Goal: Information Seeking & Learning: Check status

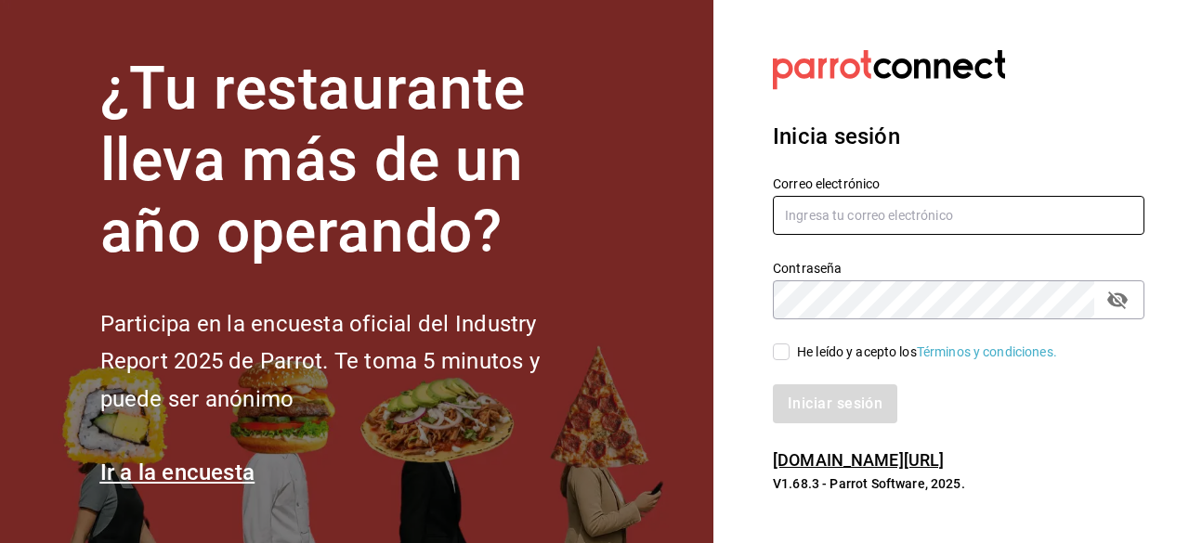
type input "[EMAIL_ADDRESS][DOMAIN_NAME]"
click at [775, 353] on input "He leído y acepto los Términos y condiciones." at bounding box center [781, 352] width 17 height 17
checkbox input "true"
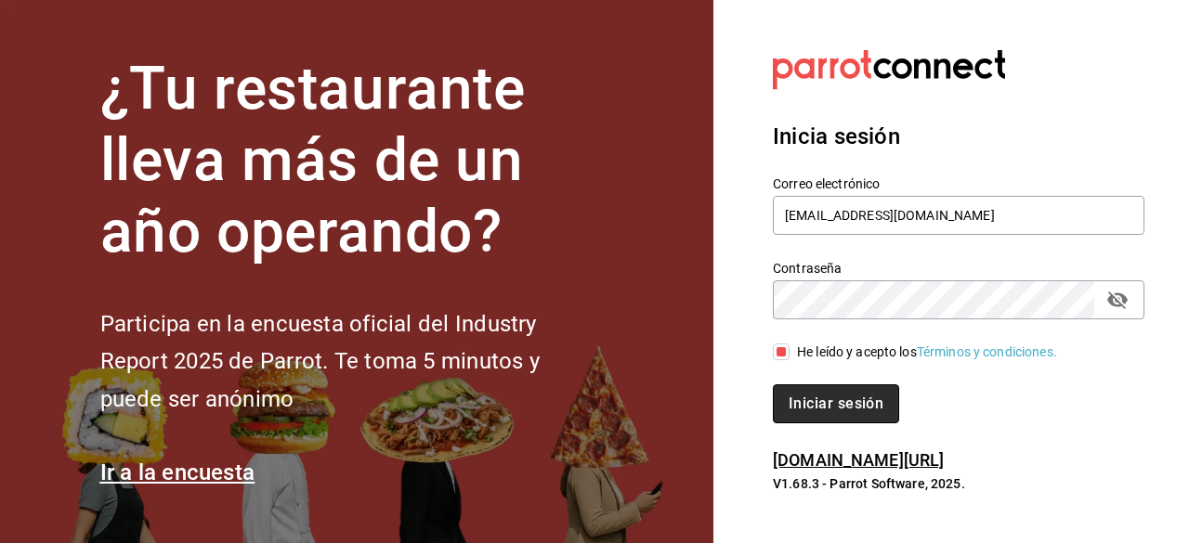
click at [799, 404] on button "Iniciar sesión" at bounding box center [836, 404] width 126 height 39
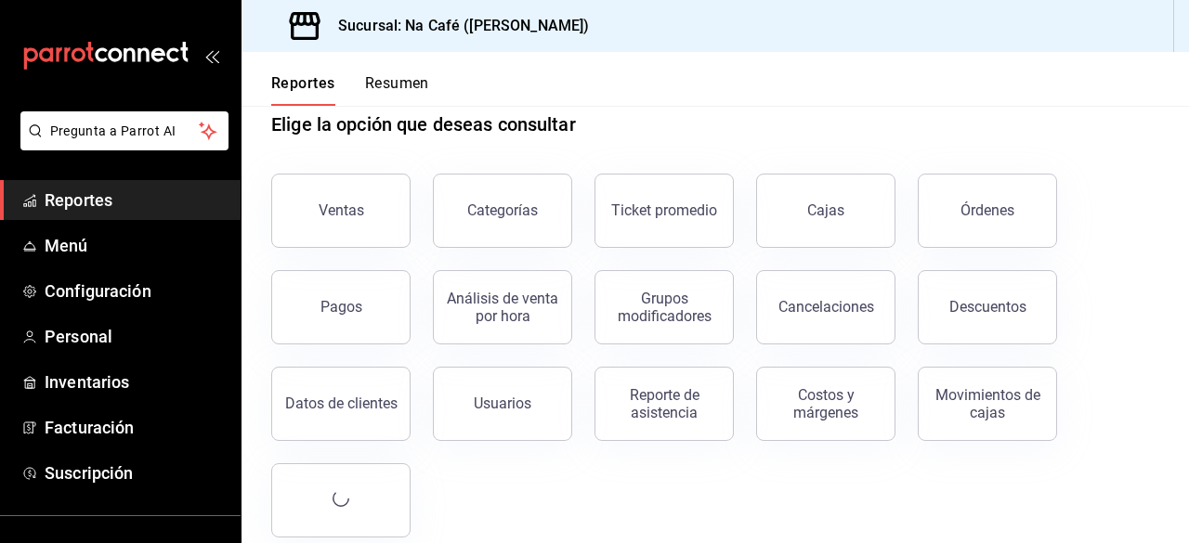
scroll to position [60, 0]
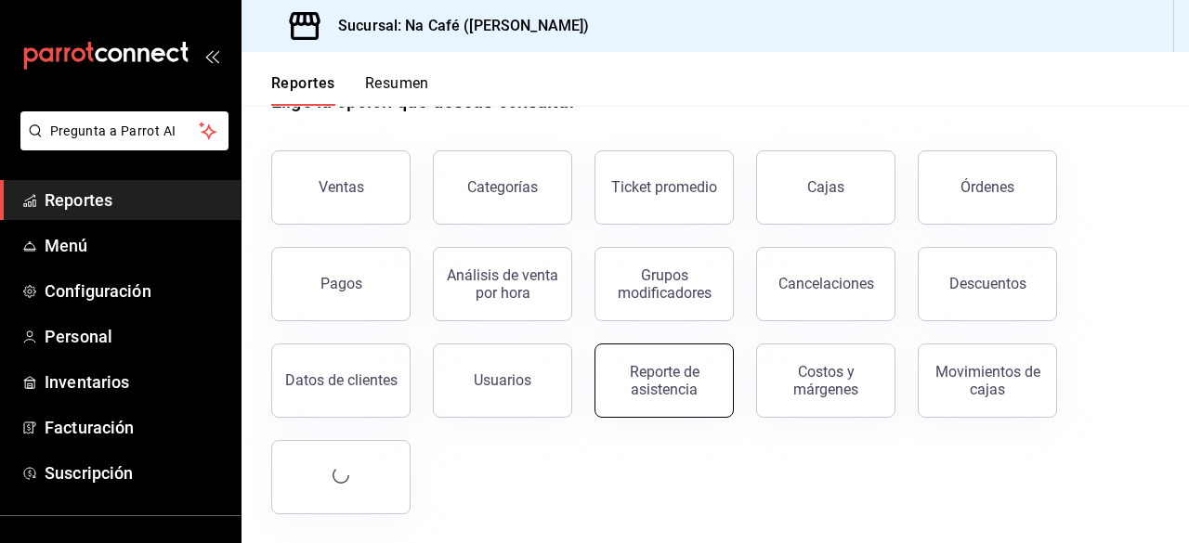
click at [628, 396] on div "Reporte de asistencia" at bounding box center [664, 380] width 115 height 35
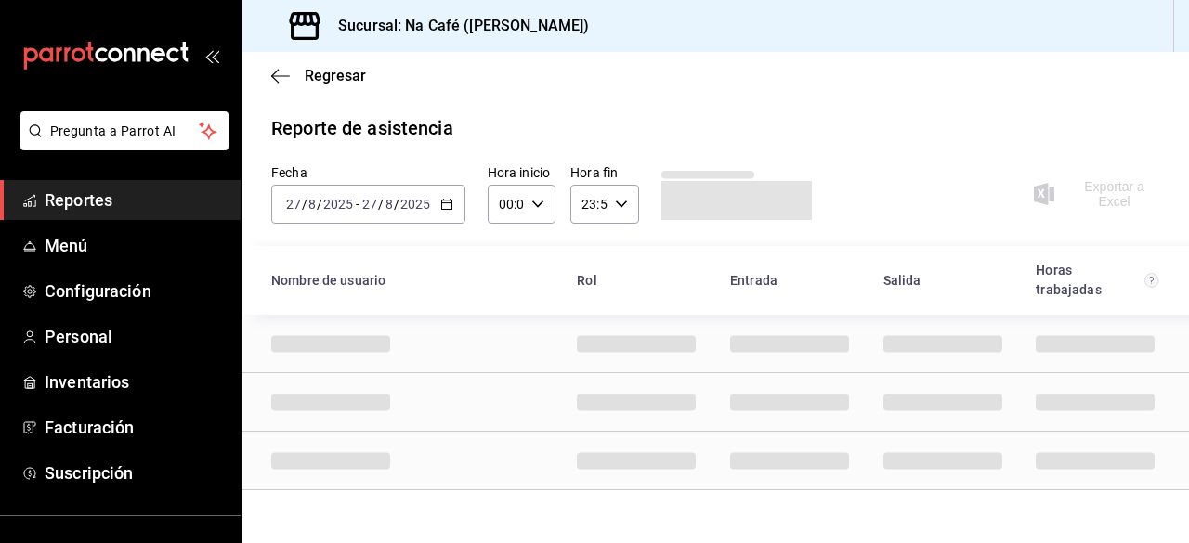
click at [444, 209] on \(Stroke\) "button" at bounding box center [446, 205] width 11 height 10
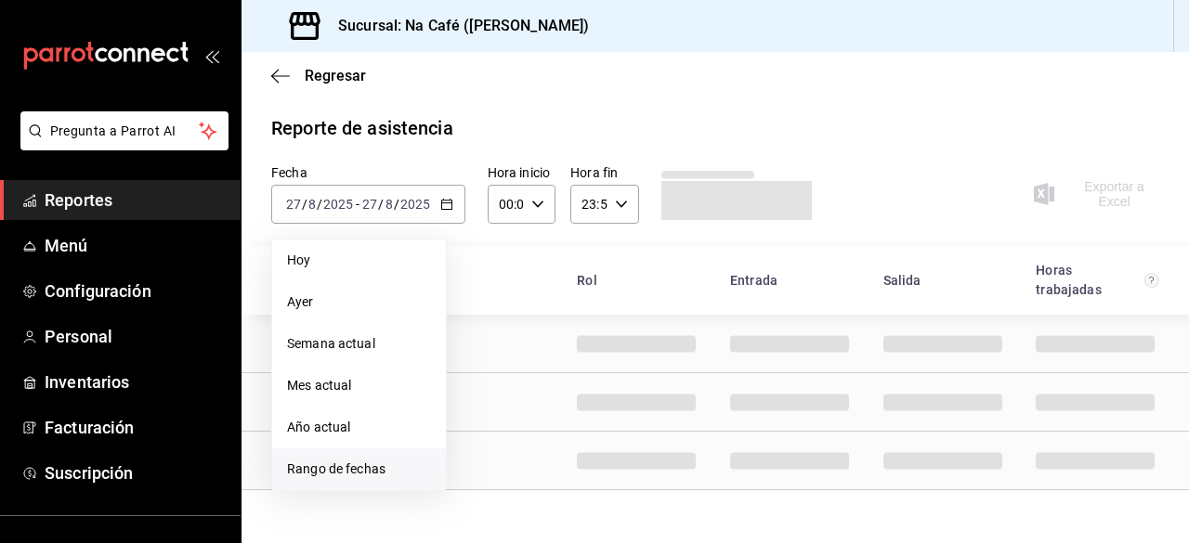
click at [347, 482] on li "Rango de fechas" at bounding box center [359, 470] width 174 height 42
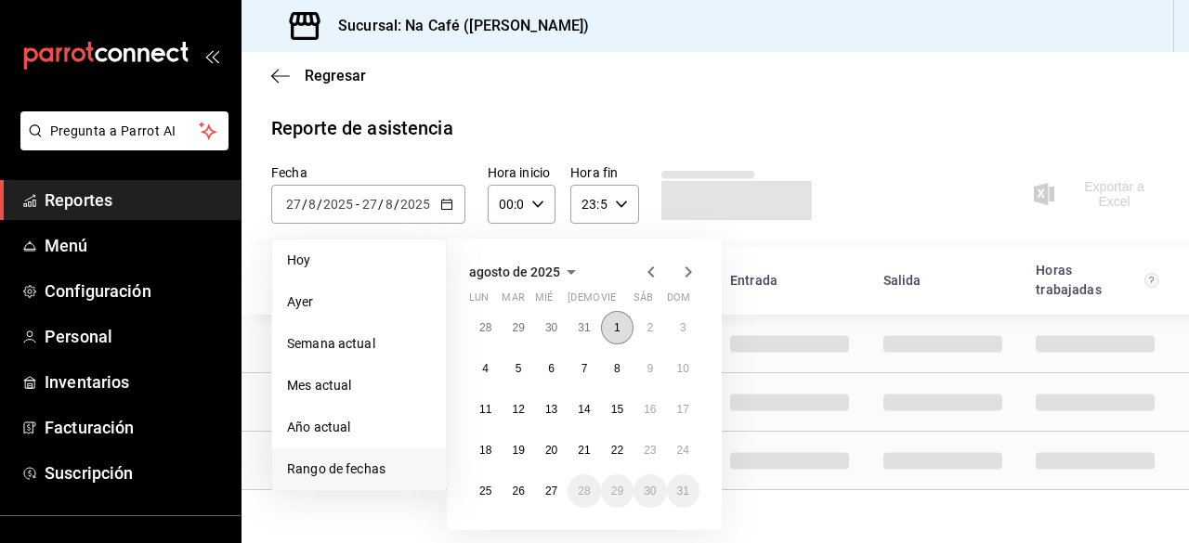
click at [621, 328] on button "1" at bounding box center [617, 327] width 33 height 33
click at [611, 333] on button "1" at bounding box center [617, 327] width 33 height 33
click at [610, 330] on button "1" at bounding box center [617, 327] width 33 height 33
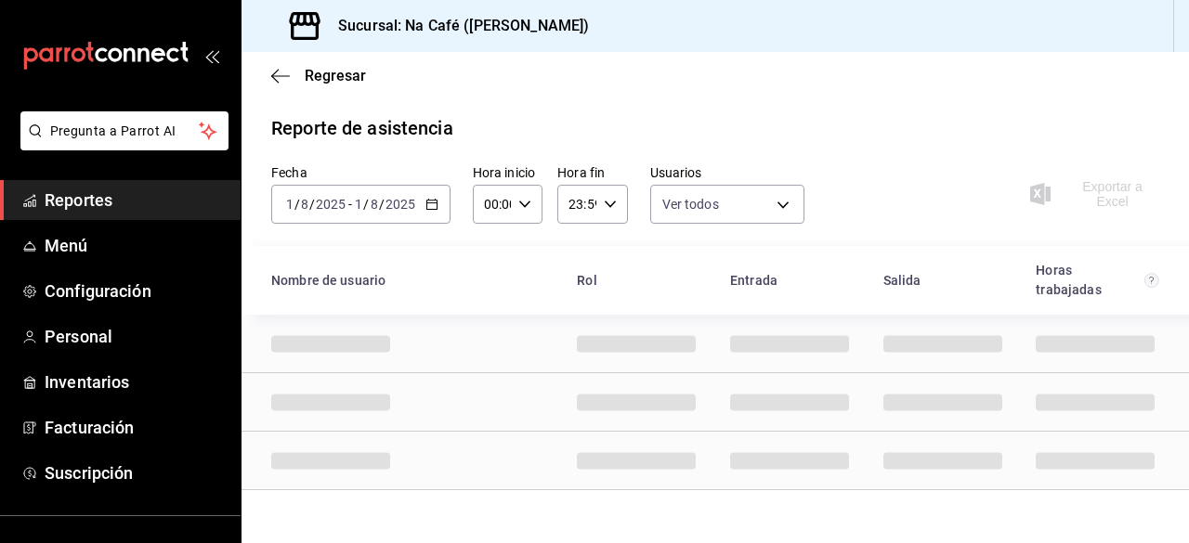
click at [437, 206] on icon "button" at bounding box center [431, 204] width 13 height 13
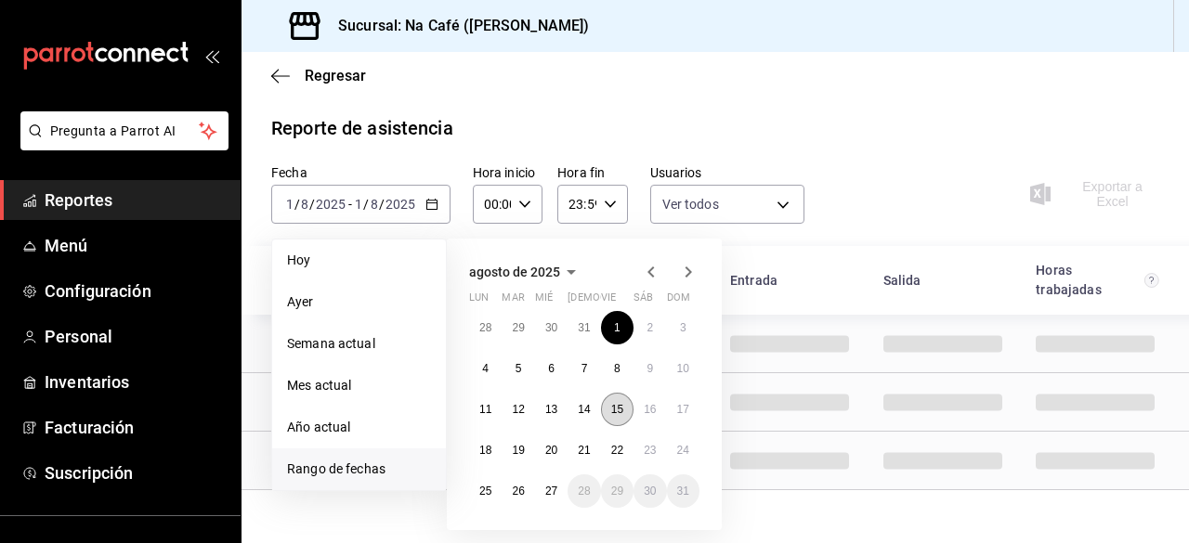
click at [618, 419] on button "15" at bounding box center [617, 409] width 33 height 33
click at [553, 491] on abbr "27" at bounding box center [551, 491] width 12 height 13
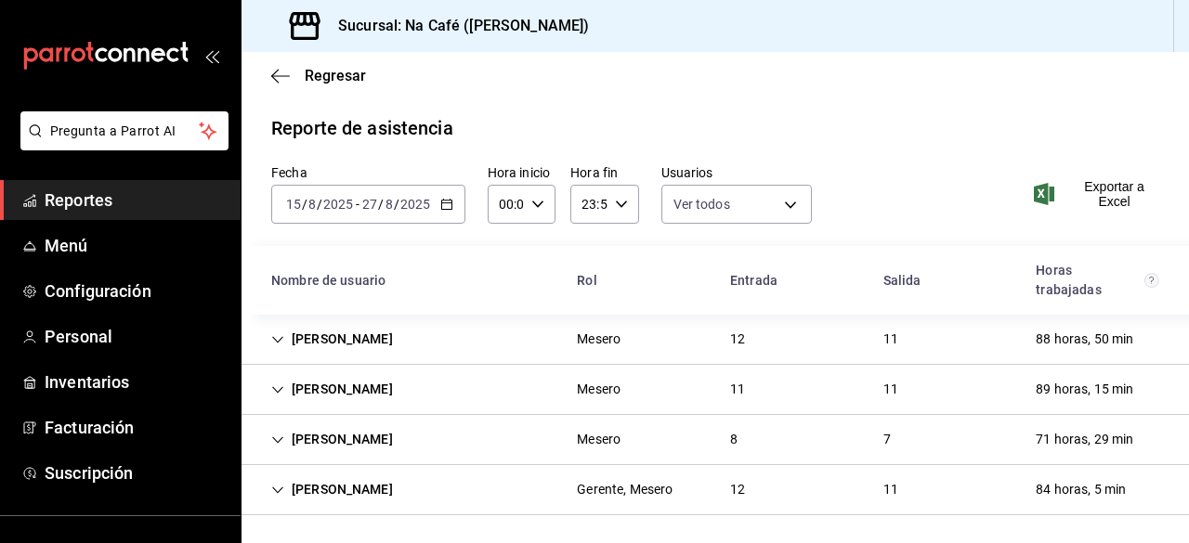
click at [273, 332] on div "[PERSON_NAME]" at bounding box center [331, 339] width 151 height 34
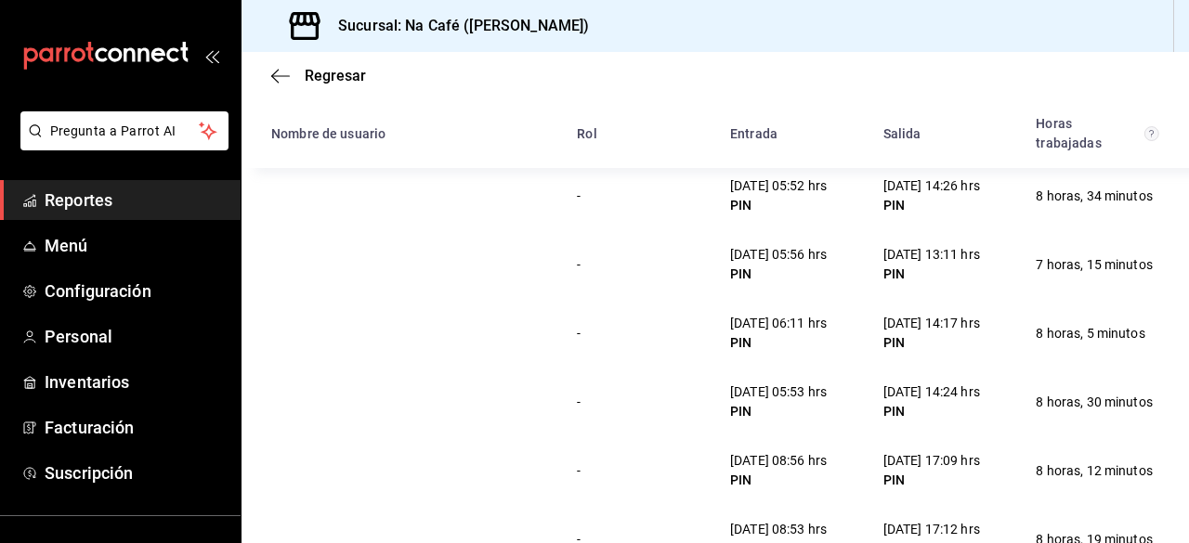
scroll to position [446, 0]
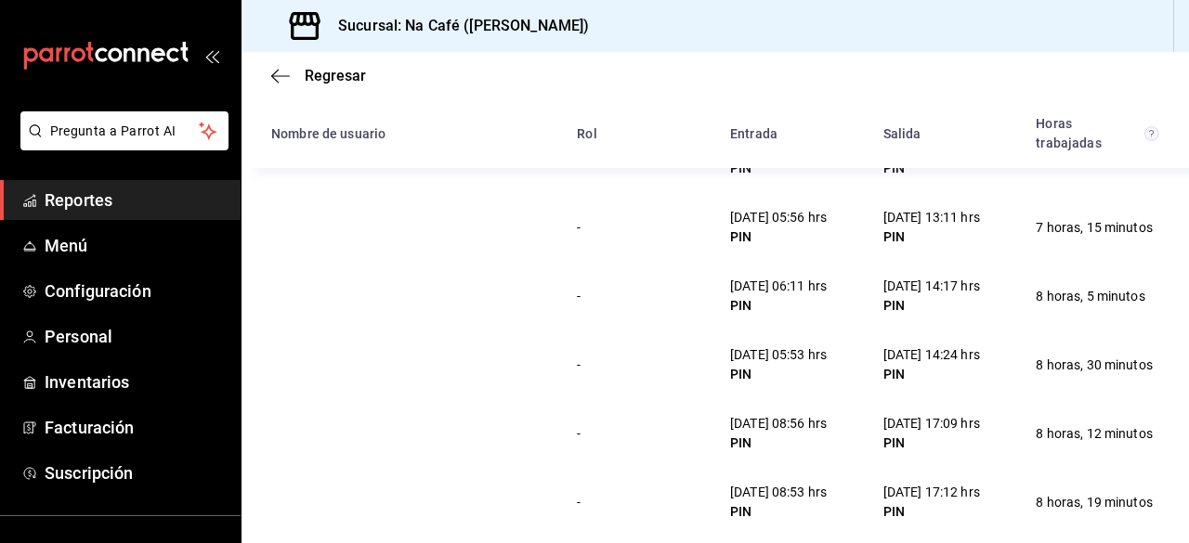
click at [637, 413] on div "- [DATE] 08:56 hrs PIN [DATE] 17:09 hrs PIN 8 horas, 12 minutos" at bounding box center [714, 433] width 947 height 69
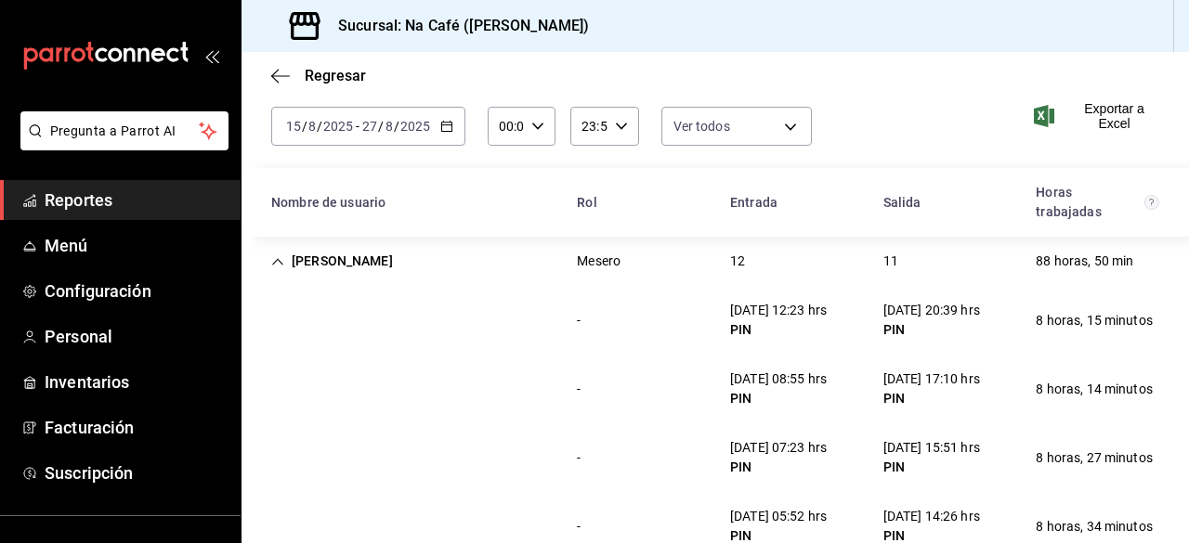
scroll to position [74, 0]
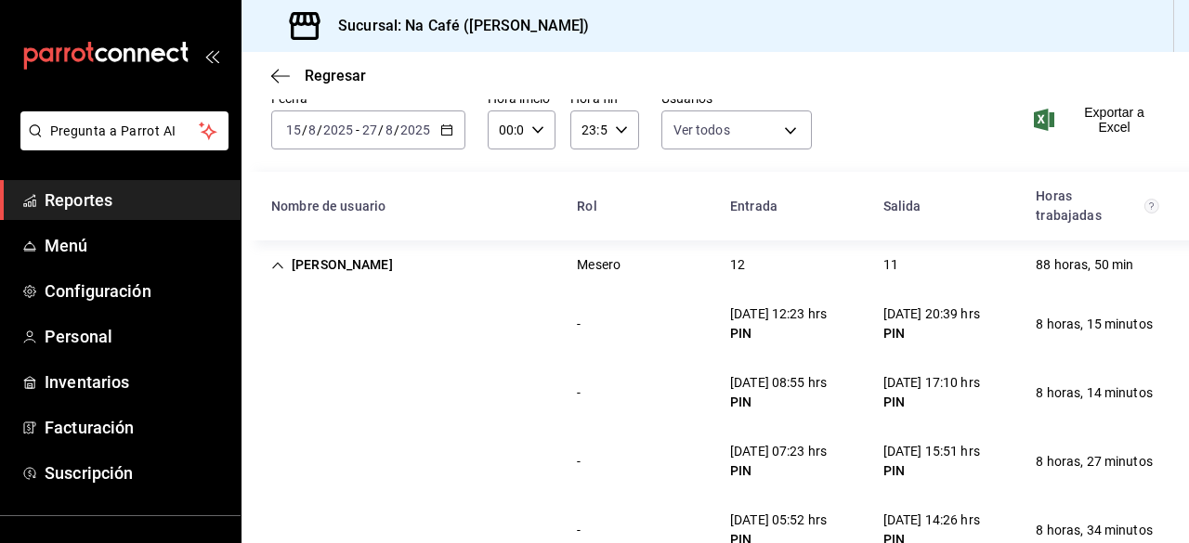
click at [284, 261] on div "[PERSON_NAME]" at bounding box center [331, 265] width 151 height 34
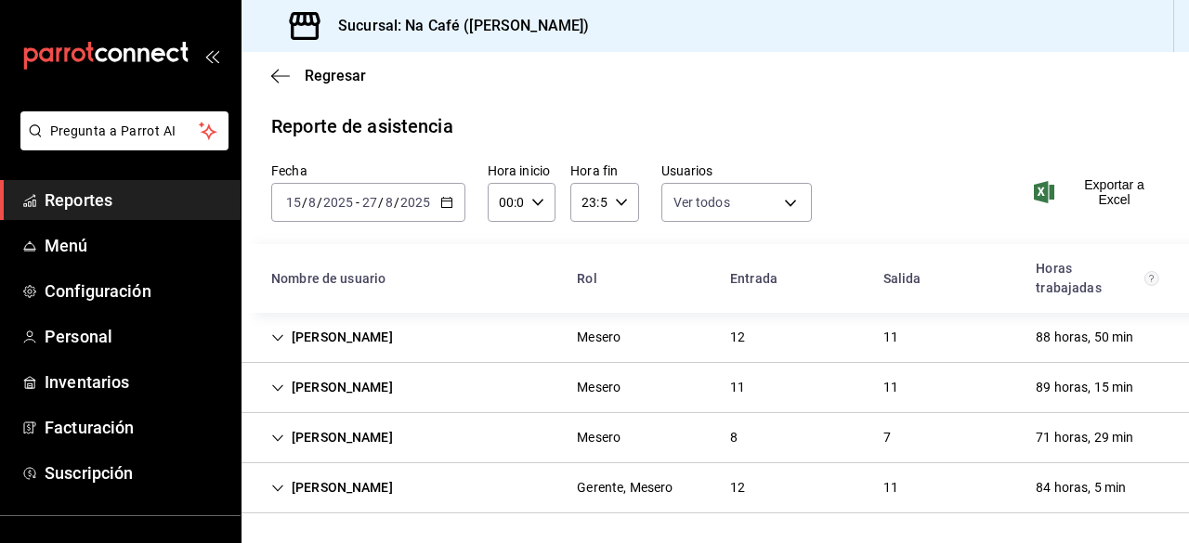
scroll to position [0, 0]
click at [280, 385] on icon "Cell" at bounding box center [277, 390] width 13 height 13
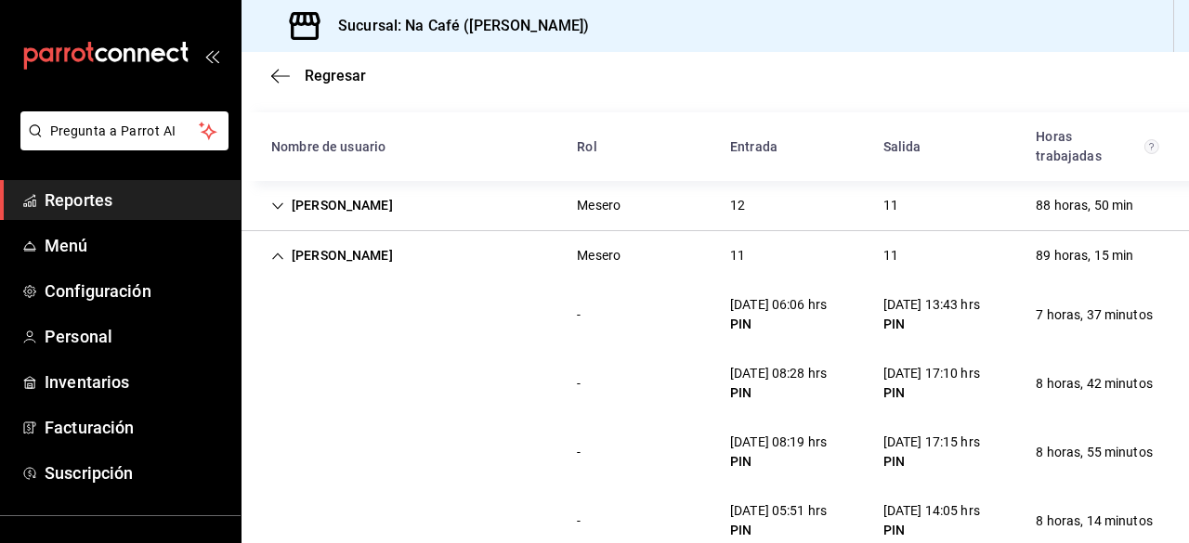
scroll to position [111, 0]
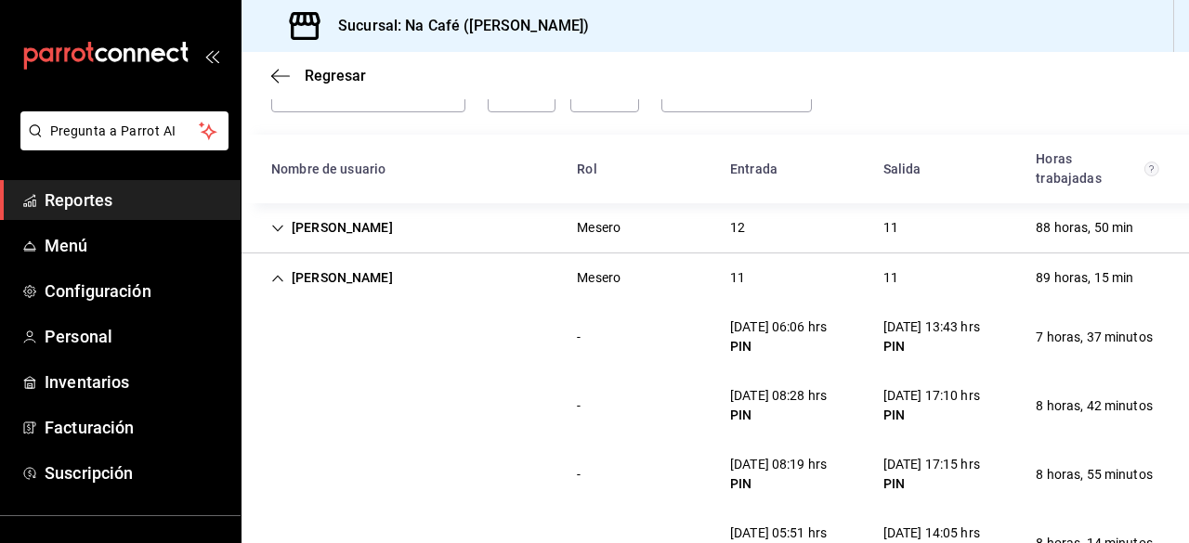
click at [278, 280] on icon "Cell" at bounding box center [277, 278] width 13 height 13
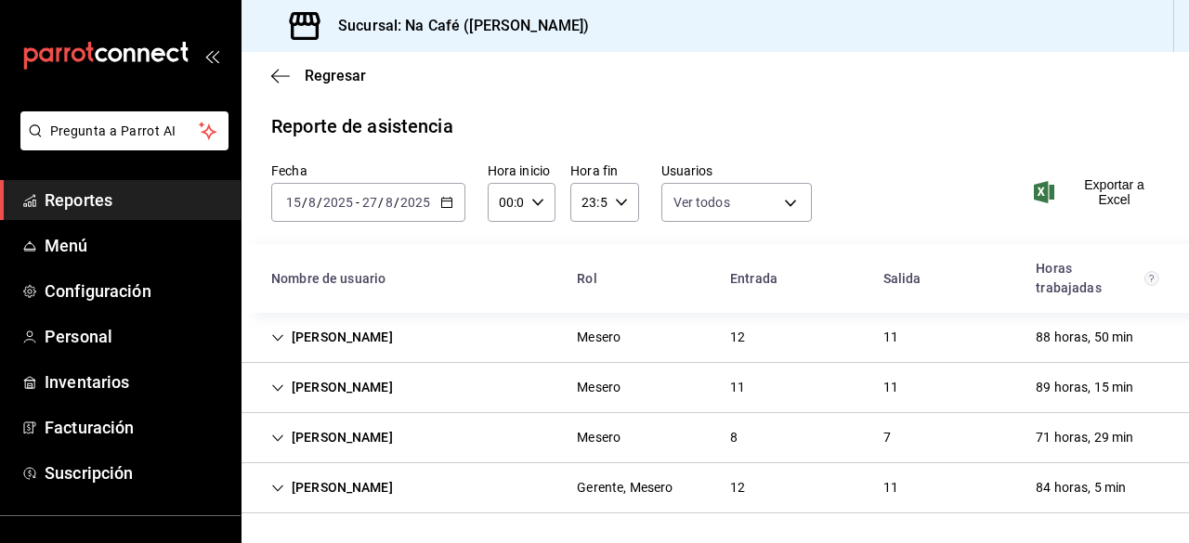
scroll to position [0, 0]
click at [280, 441] on icon "Cell" at bounding box center [277, 440] width 13 height 13
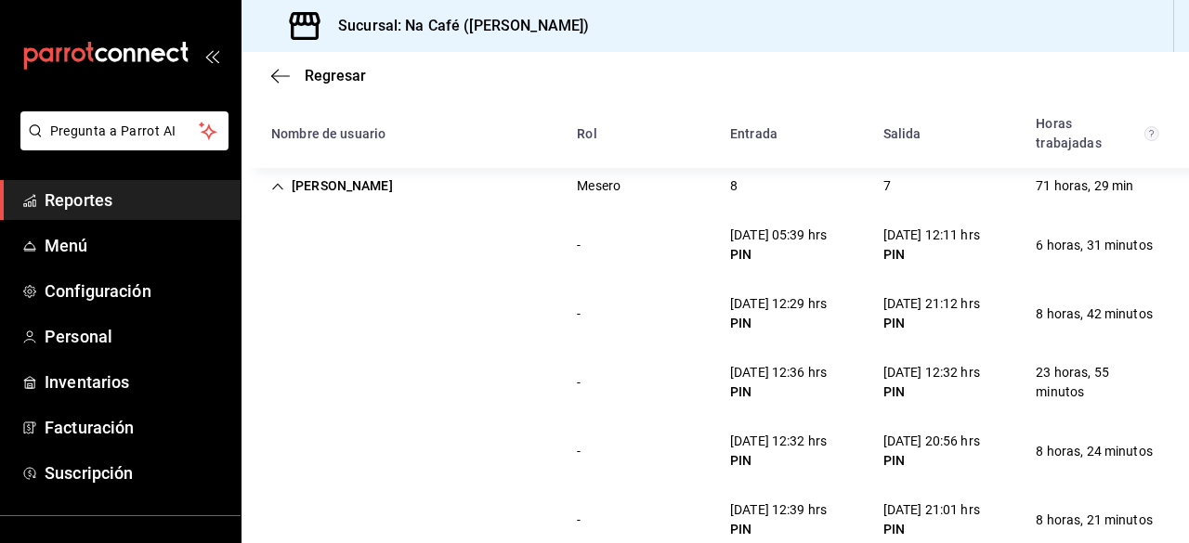
scroll to position [286, 0]
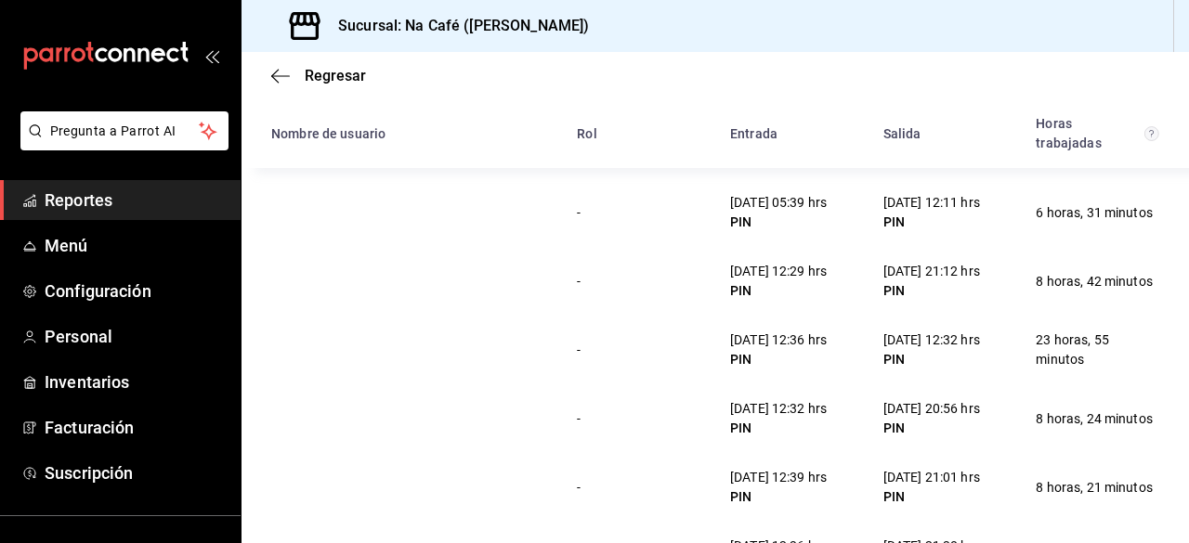
drag, startPoint x: 1186, startPoint y: 538, endPoint x: 635, endPoint y: 462, distance: 556.0
click at [635, 462] on div "- [DATE] 12:39 hrs PIN [DATE] 21:01 hrs PIN 8 horas, 21 minutos" at bounding box center [714, 487] width 947 height 69
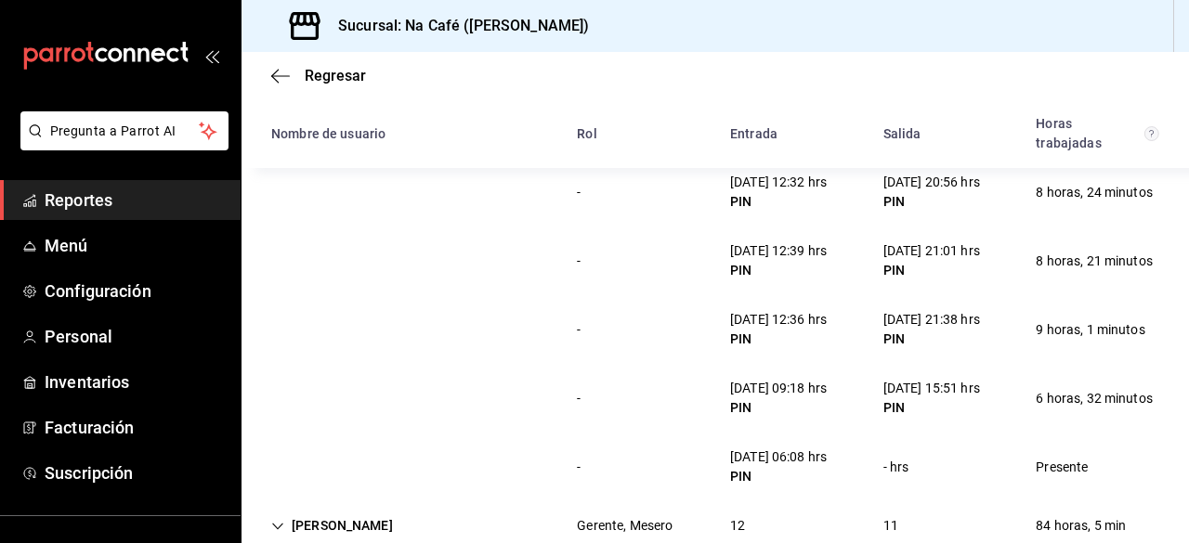
scroll to position [550, 0]
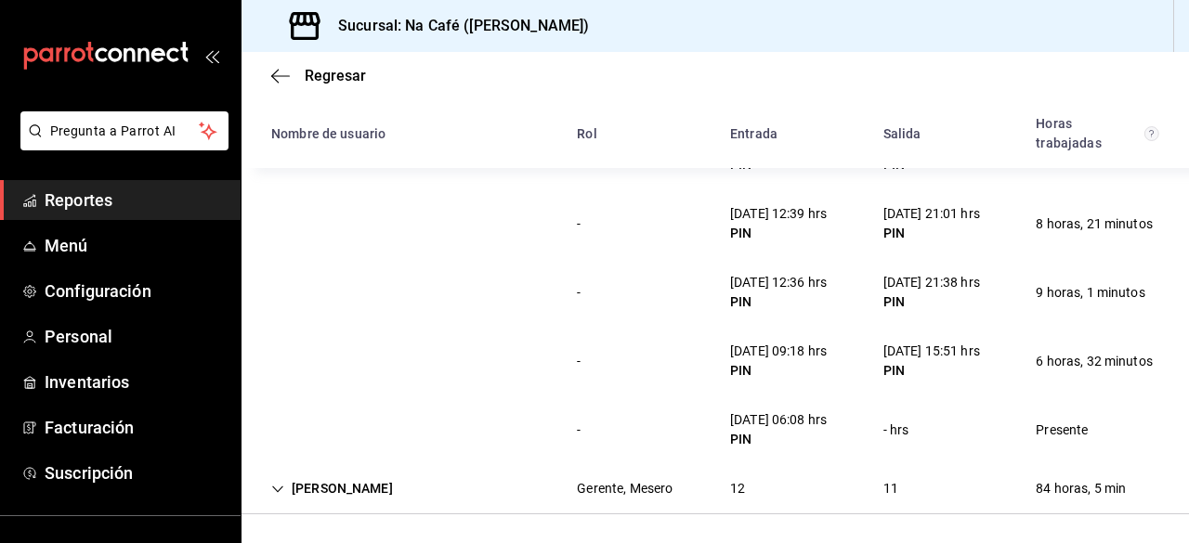
click at [277, 483] on icon "Cell" at bounding box center [277, 489] width 13 height 13
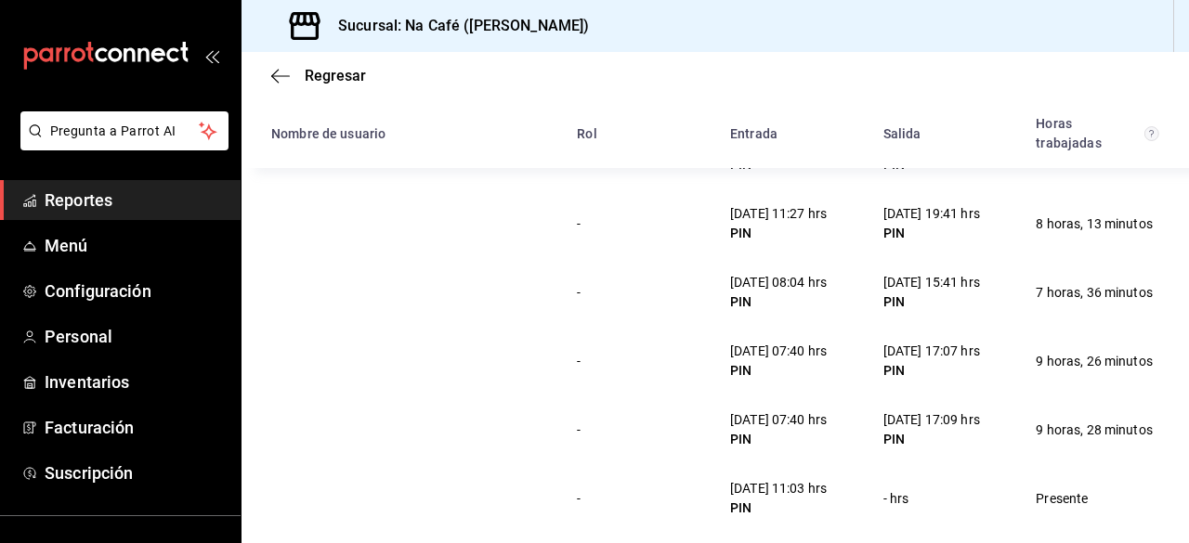
scroll to position [1374, 0]
